Goal: Task Accomplishment & Management: Manage account settings

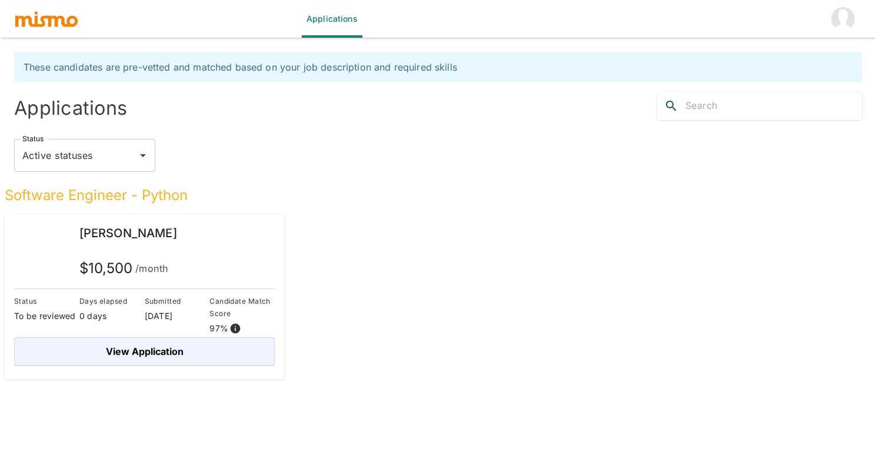
click at [840, 14] on img "account of current user" at bounding box center [843, 19] width 24 height 24
click at [864, 55] on li "Log out" at bounding box center [843, 54] width 55 height 24
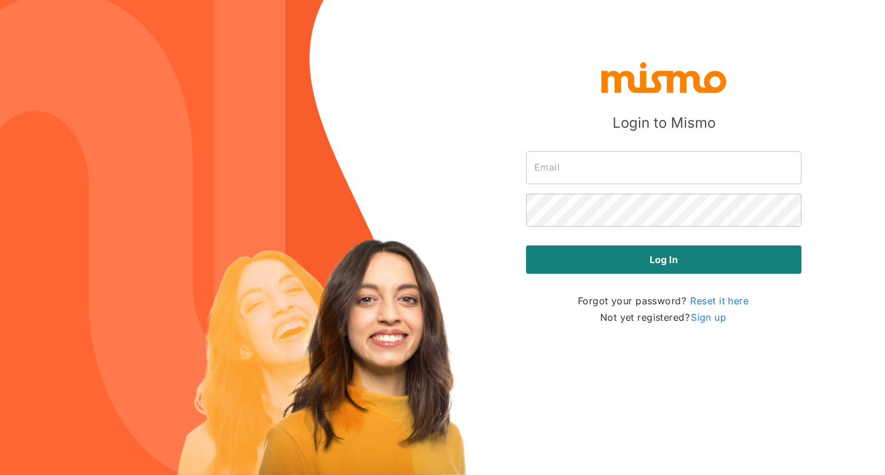
click at [577, 174] on input "text" at bounding box center [663, 167] width 275 height 33
type input "admin@mismo.team"
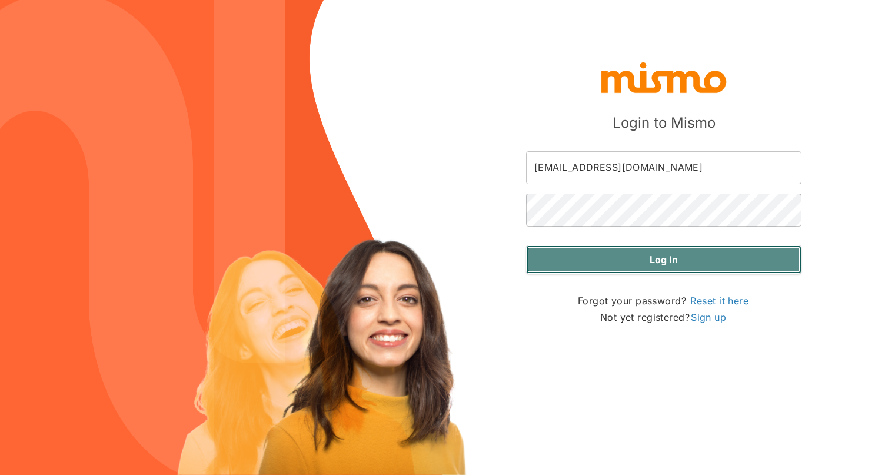
click at [655, 265] on button "Log in" at bounding box center [663, 259] width 275 height 28
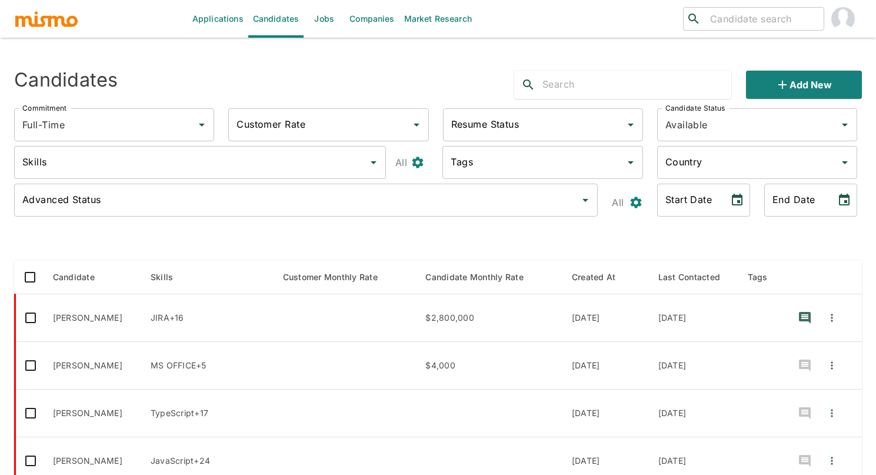
click at [320, 21] on link "Jobs" at bounding box center [324, 19] width 41 height 38
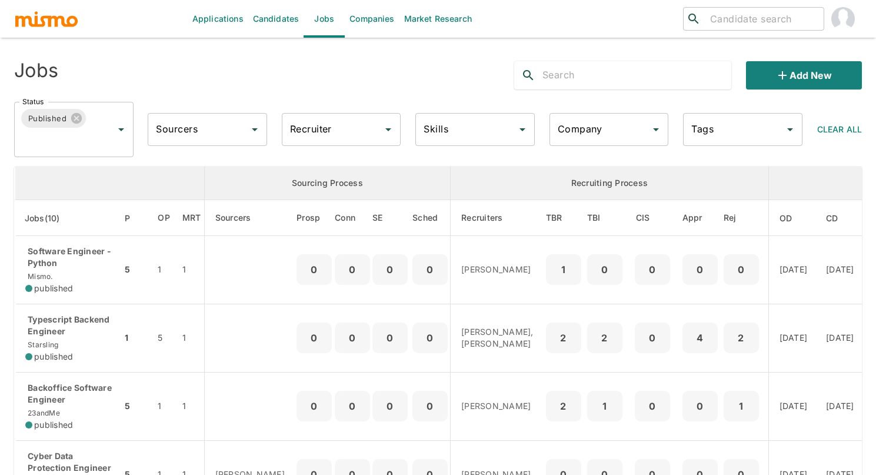
click at [582, 126] on input "Company" at bounding box center [600, 129] width 91 height 22
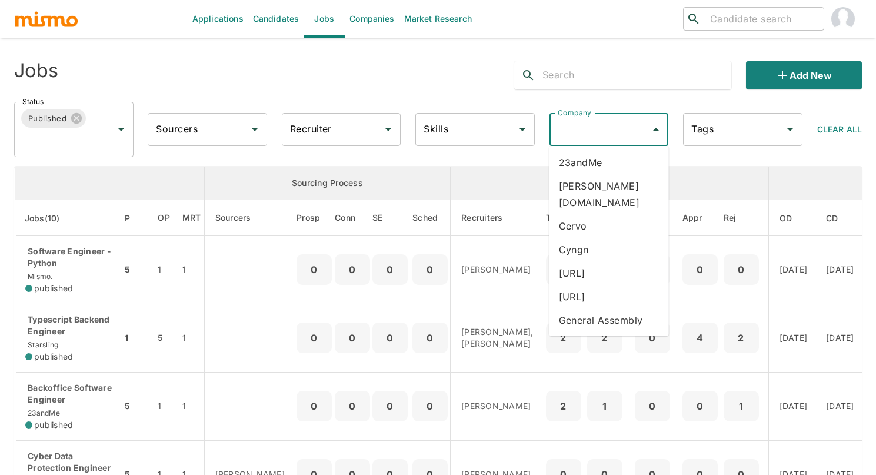
scroll to position [178, 0]
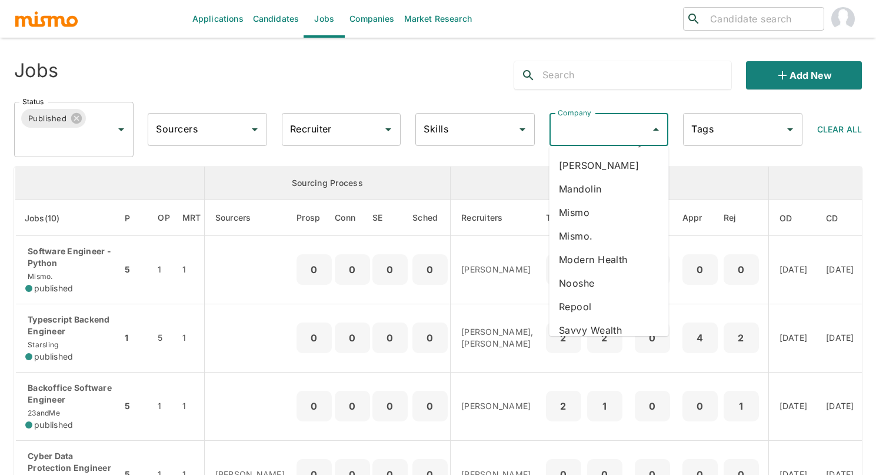
click at [594, 201] on li "Mismo" at bounding box center [609, 213] width 119 height 24
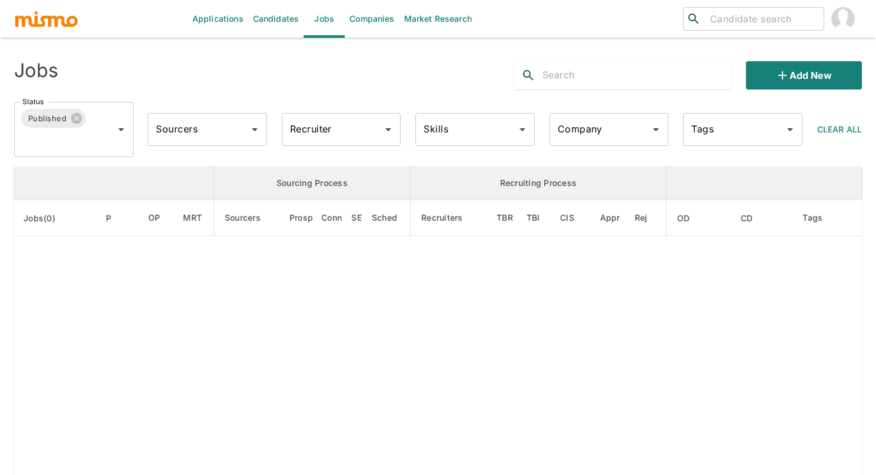
type input "Mismo"
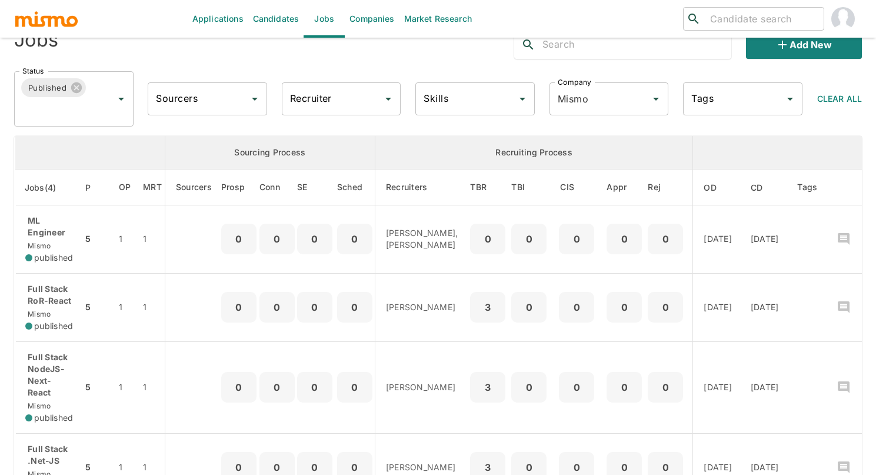
scroll to position [30, 0]
click at [639, 100] on icon "Clear" at bounding box center [640, 99] width 7 height 7
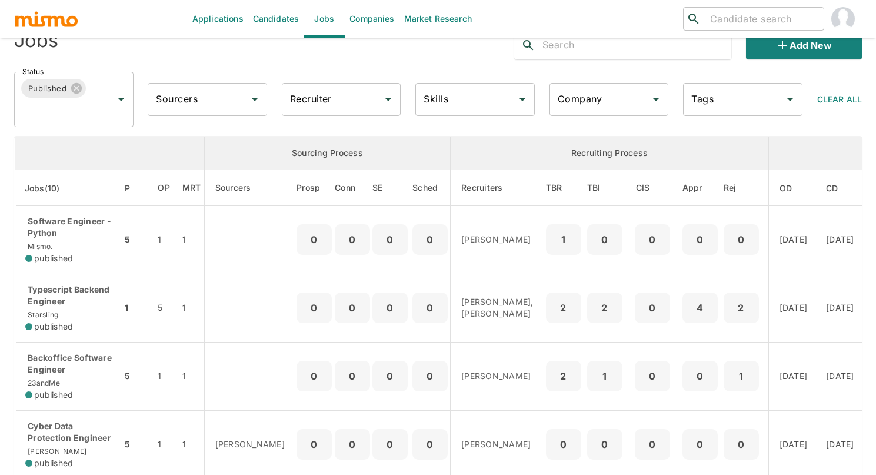
click at [595, 104] on input "Company" at bounding box center [600, 99] width 91 height 22
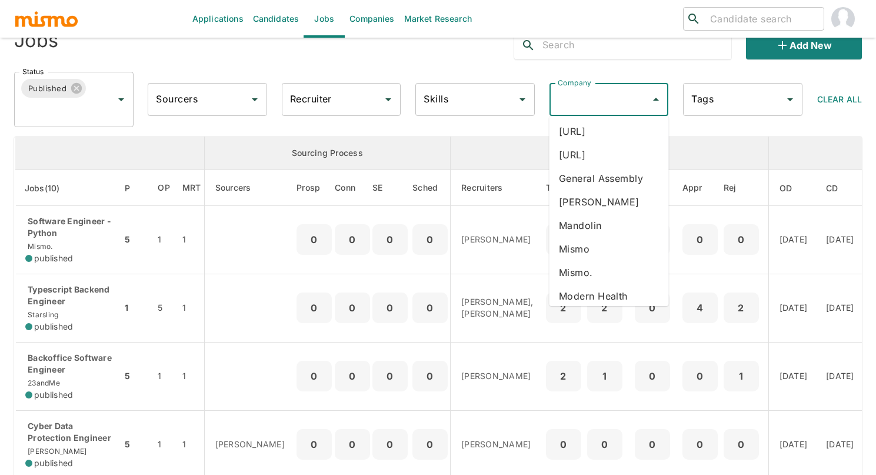
scroll to position [118, 0]
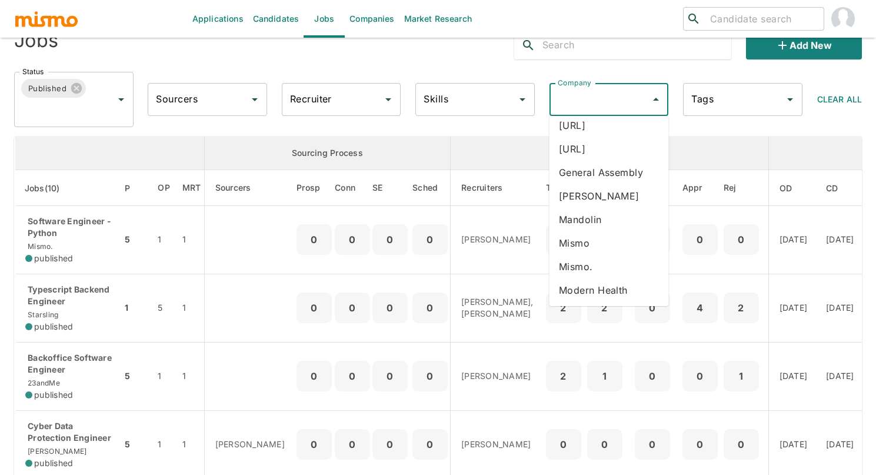
click at [592, 231] on li "Mismo" at bounding box center [609, 243] width 119 height 24
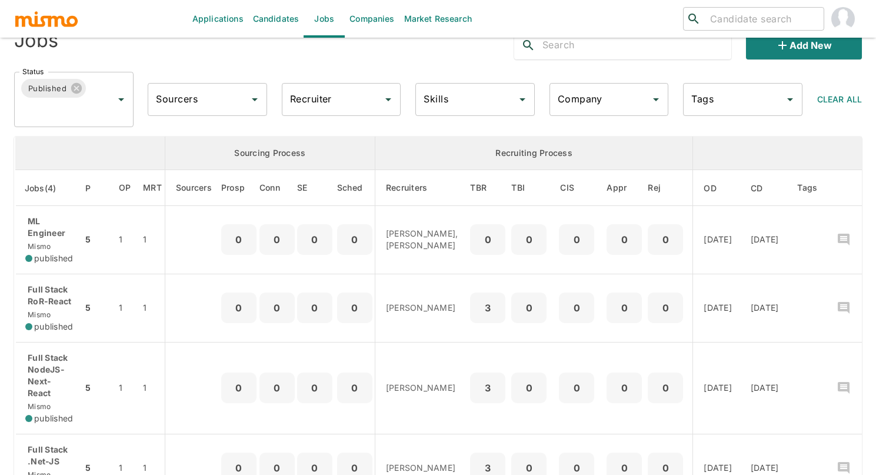
type input "Mismo"
click at [267, 19] on link "Candidates" at bounding box center [276, 19] width 56 height 38
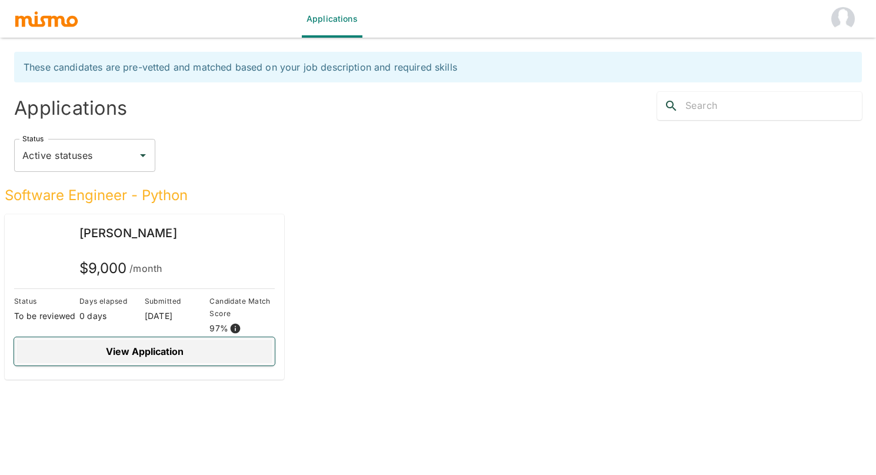
click at [150, 352] on button "View Application" at bounding box center [144, 351] width 261 height 28
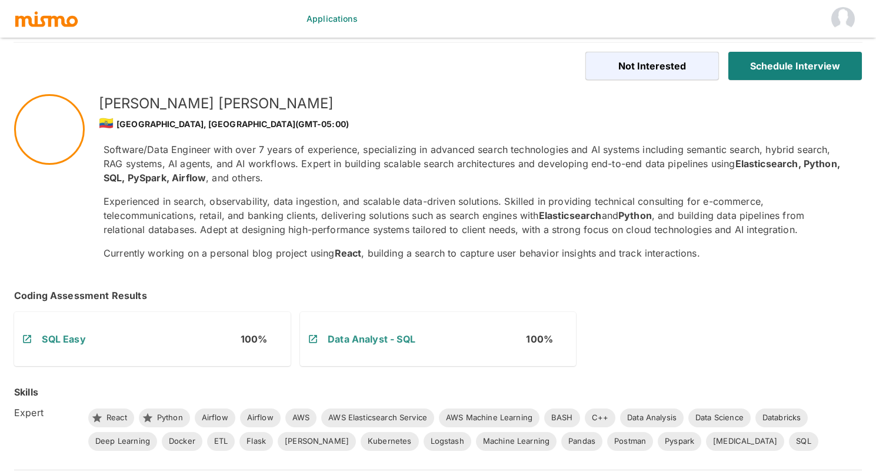
click at [234, 200] on p "Experienced in search, observability, data ingestion, and scalable data-driven …" at bounding box center [474, 215] width 740 height 42
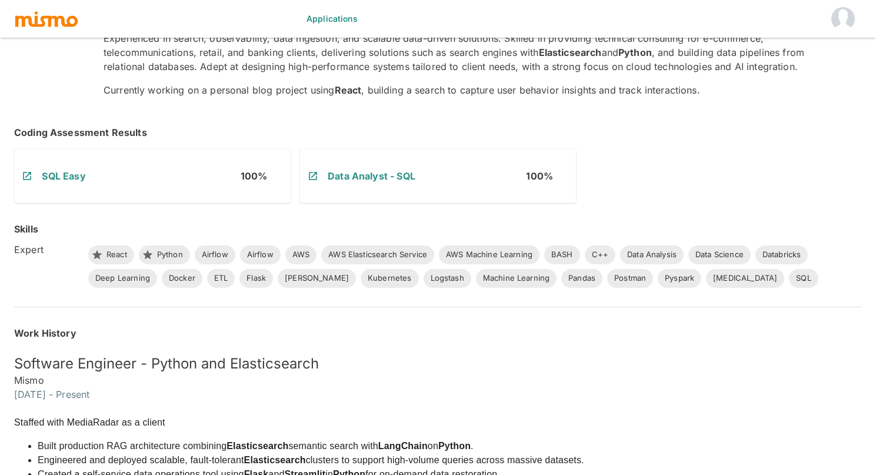
scroll to position [277, 0]
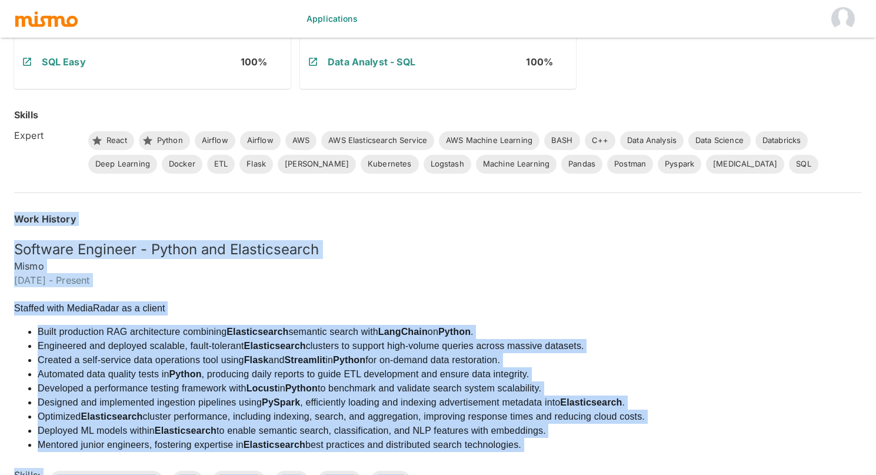
drag, startPoint x: 299, startPoint y: 463, endPoint x: 1, endPoint y: 202, distance: 396.1
copy div "Work History Software Engineer - Python and Elasticsearch Mismo October 2024 - …"
